Goal: Transaction & Acquisition: Purchase product/service

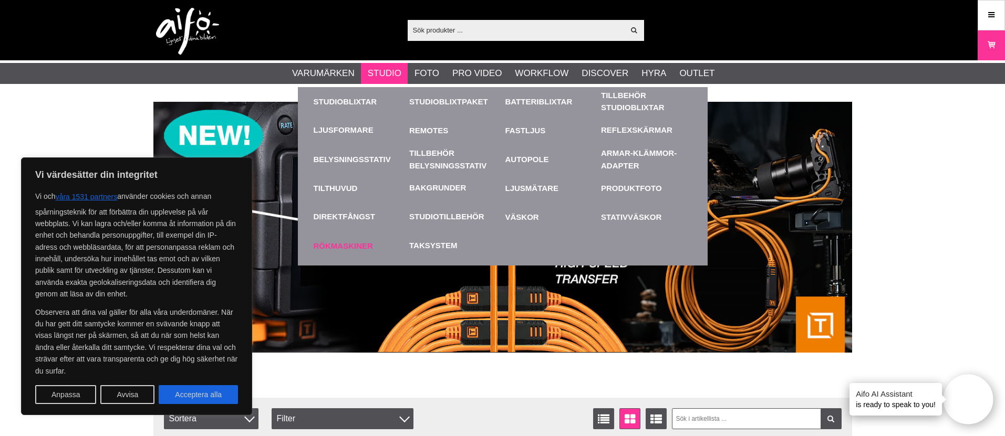
click at [361, 247] on link "Rökmaskiner" at bounding box center [359, 246] width 91 height 29
click at [435, 194] on div "Bakgrunder" at bounding box center [454, 188] width 91 height 29
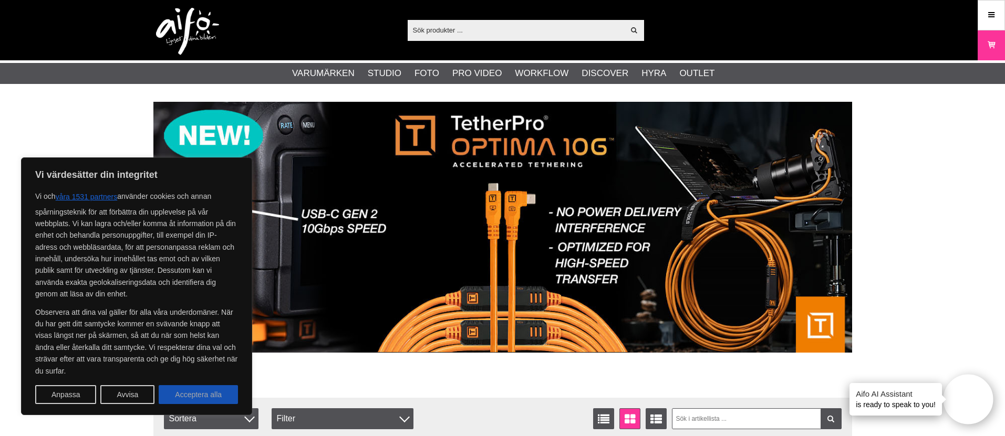
click at [200, 395] on button "Acceptera alla" at bounding box center [198, 394] width 79 height 19
checkbox input "true"
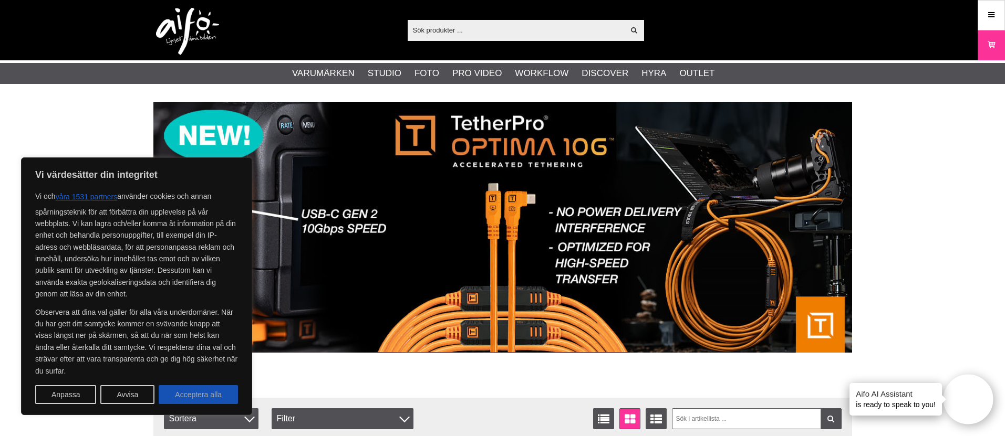
checkbox input "true"
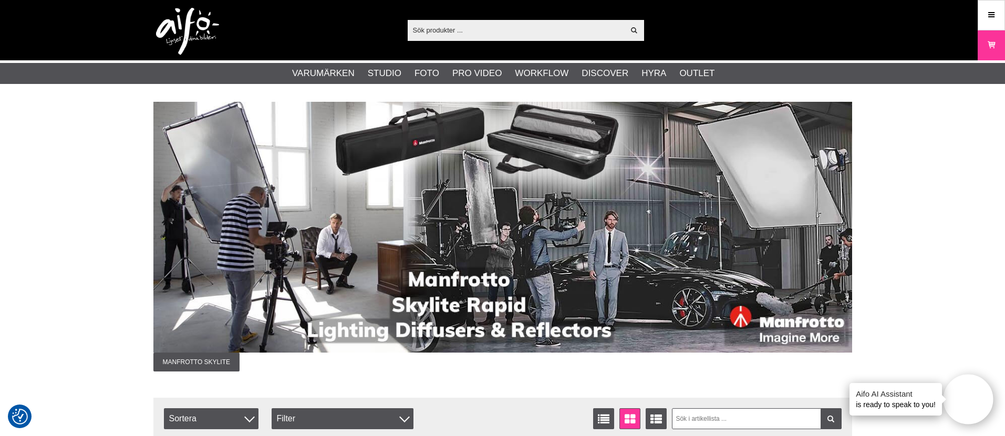
click at [473, 27] on input "text" at bounding box center [516, 30] width 217 height 16
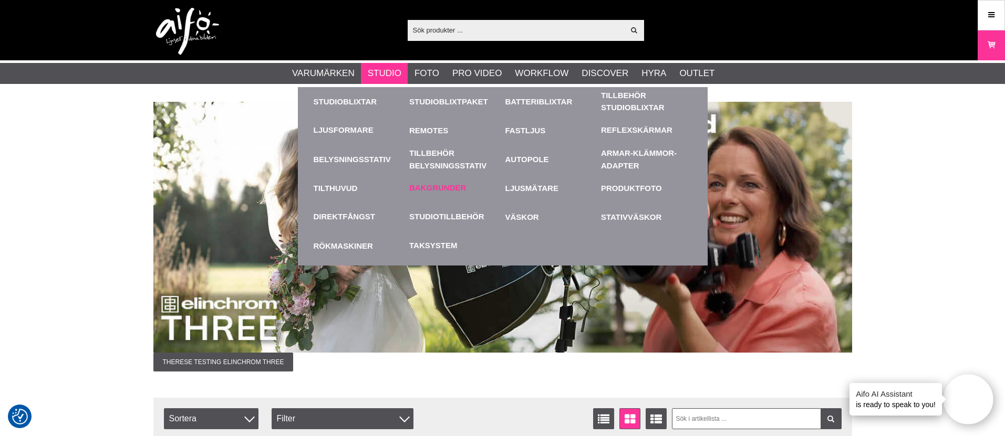
click at [440, 189] on link "Bakgrunder" at bounding box center [437, 188] width 57 height 12
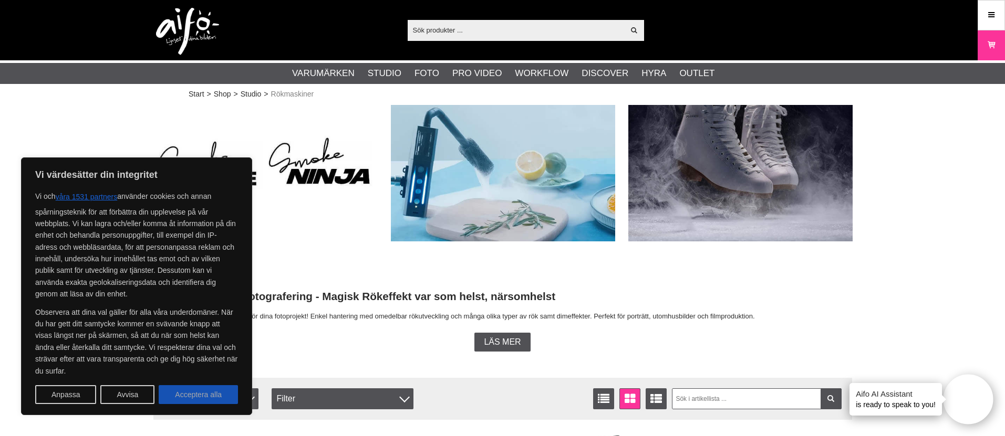
click at [204, 395] on button "Acceptera alla" at bounding box center [198, 394] width 79 height 19
checkbox input "true"
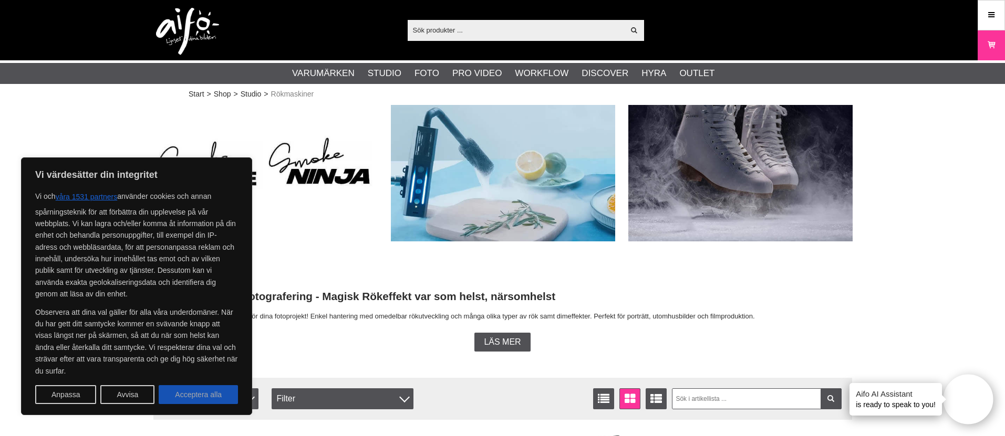
checkbox input "true"
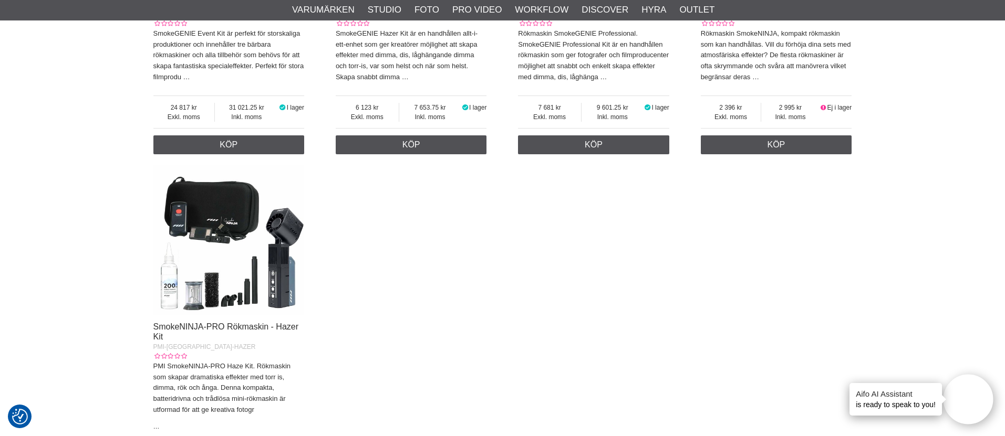
scroll to position [600, 0]
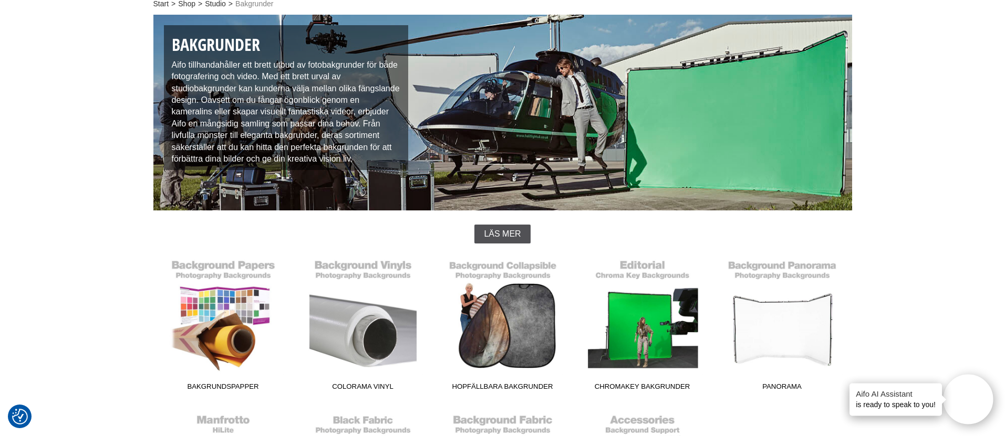
scroll to position [123, 0]
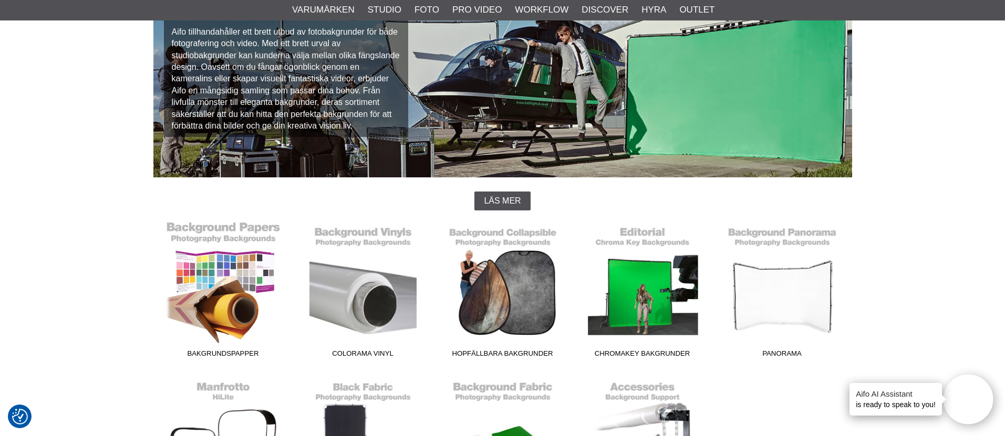
click at [240, 304] on link "Bakgrundspapper" at bounding box center [223, 292] width 140 height 142
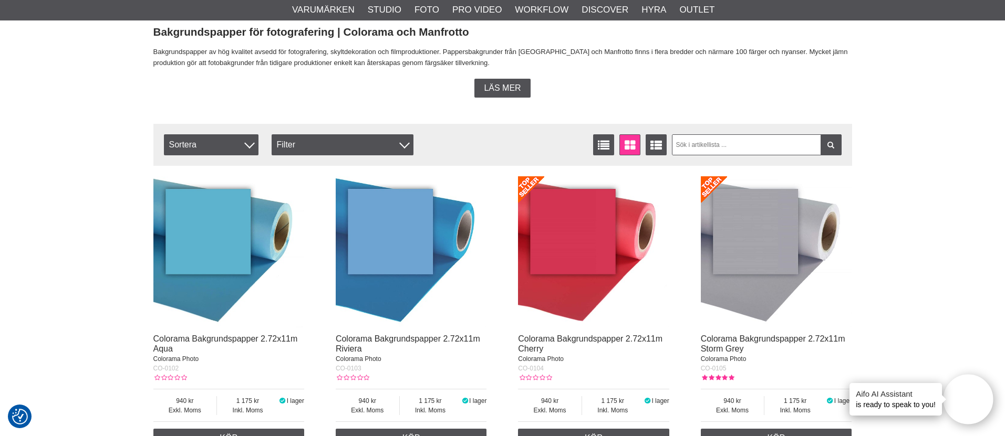
scroll to position [284, 0]
click at [703, 139] on input "text" at bounding box center [757, 144] width 170 height 21
type input "birch"
click at [833, 146] on icon at bounding box center [830, 144] width 9 height 7
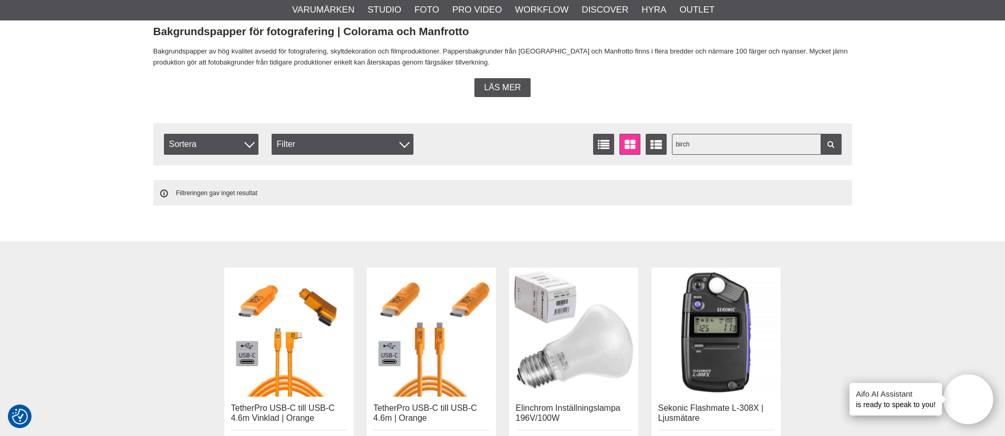
click at [718, 148] on input "birch" at bounding box center [757, 144] width 170 height 21
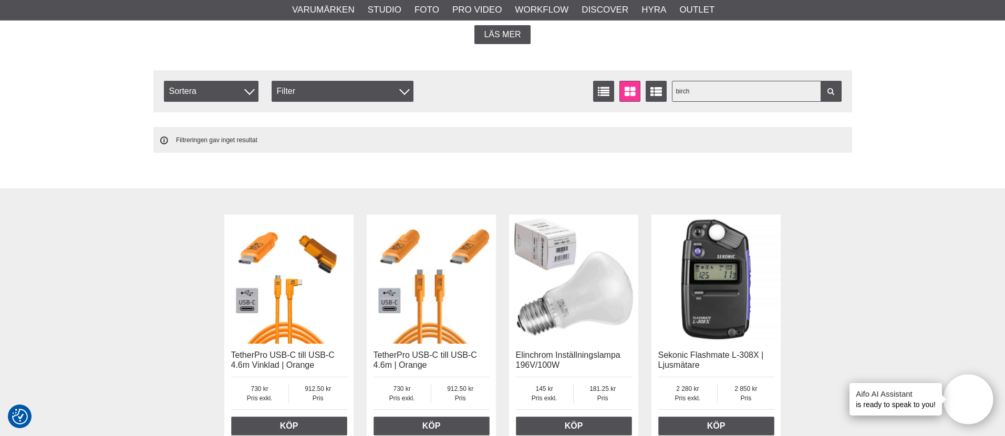
scroll to position [241, 0]
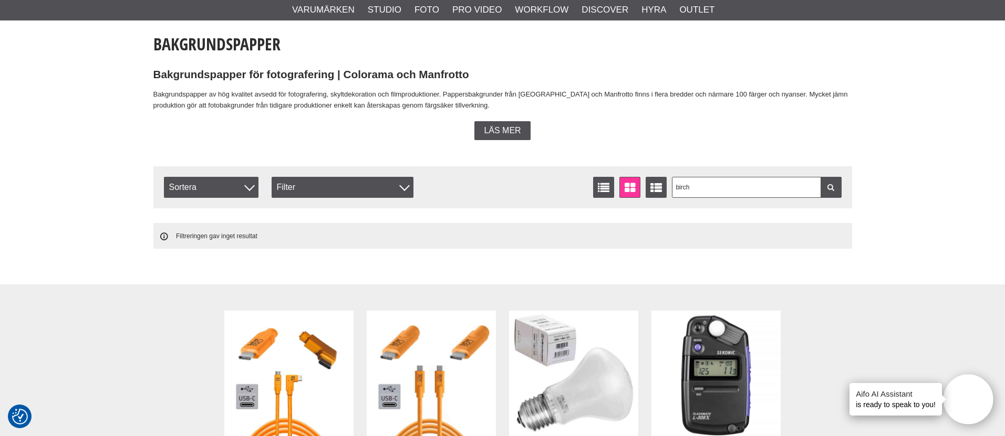
click at [840, 194] on link at bounding box center [830, 187] width 21 height 21
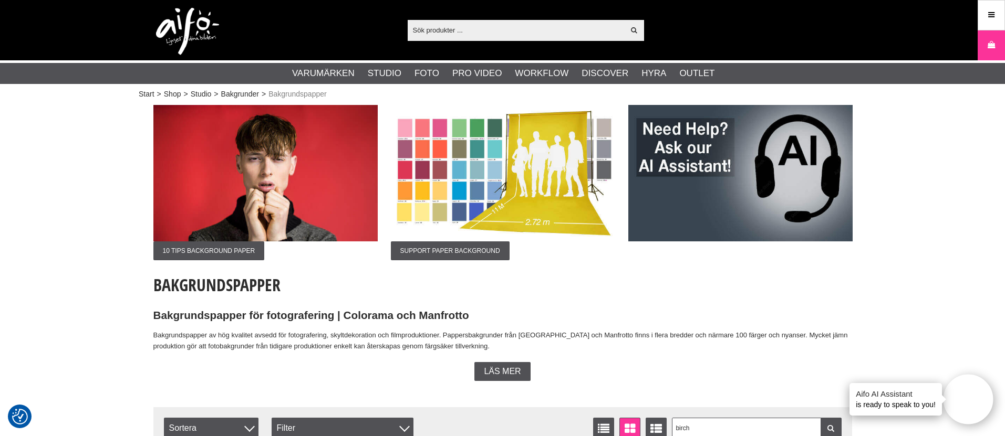
click at [488, 150] on img at bounding box center [503, 173] width 224 height 137
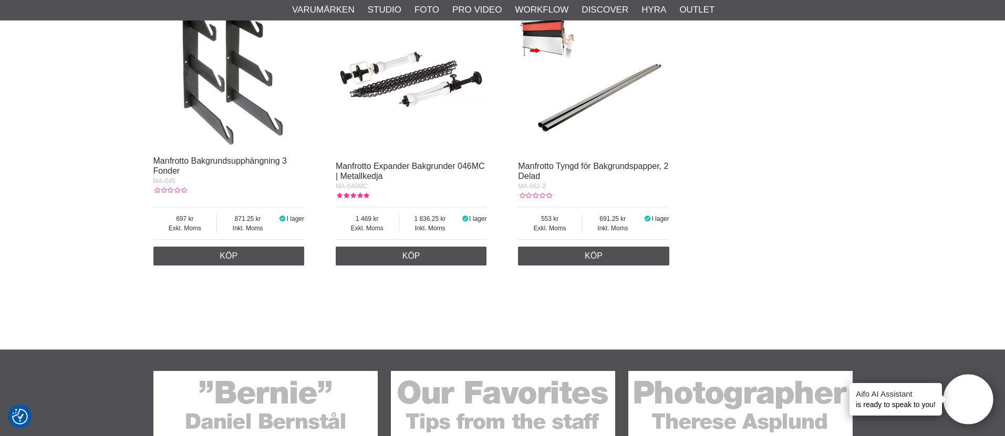
scroll to position [4099, 0]
